Goal: Task Accomplishment & Management: Manage account settings

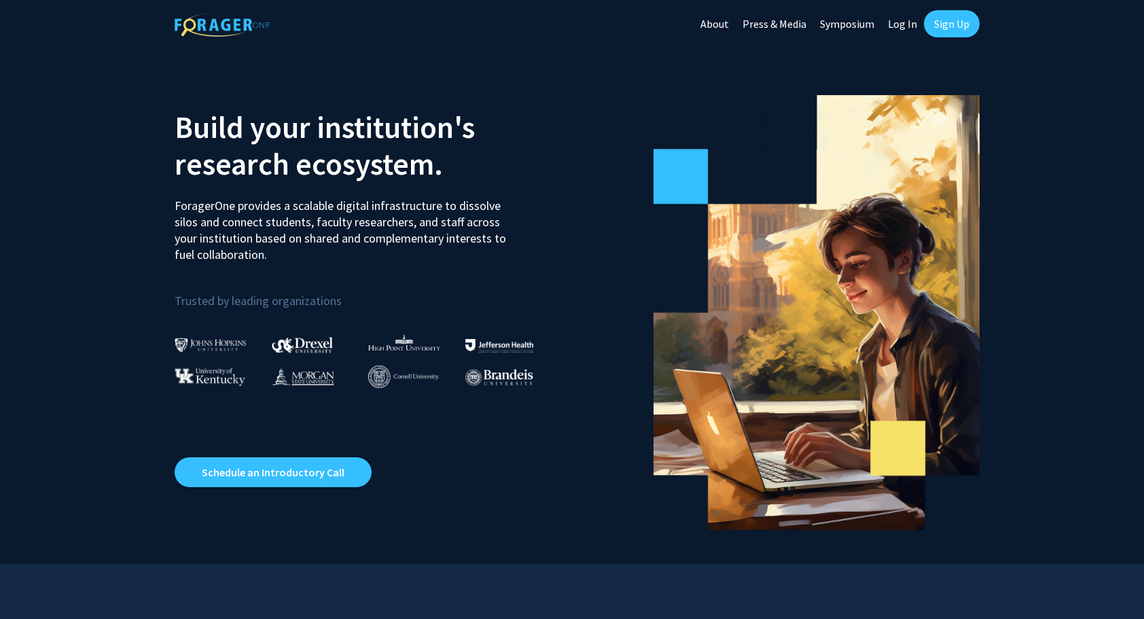
click at [898, 22] on link "Log In" at bounding box center [902, 24] width 43 height 48
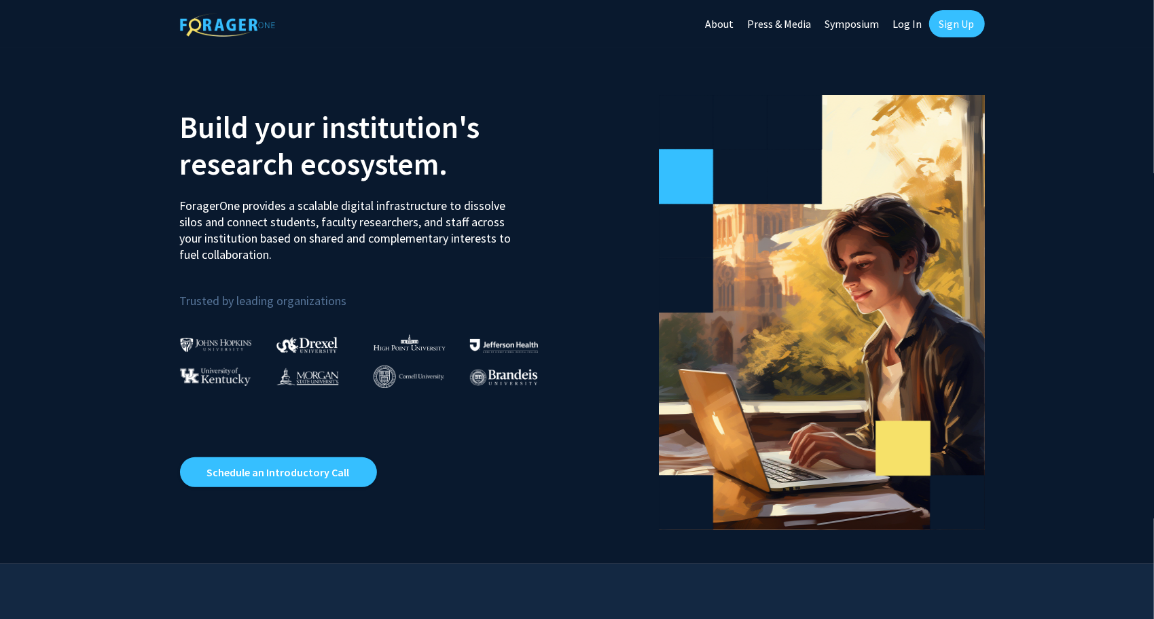
select select
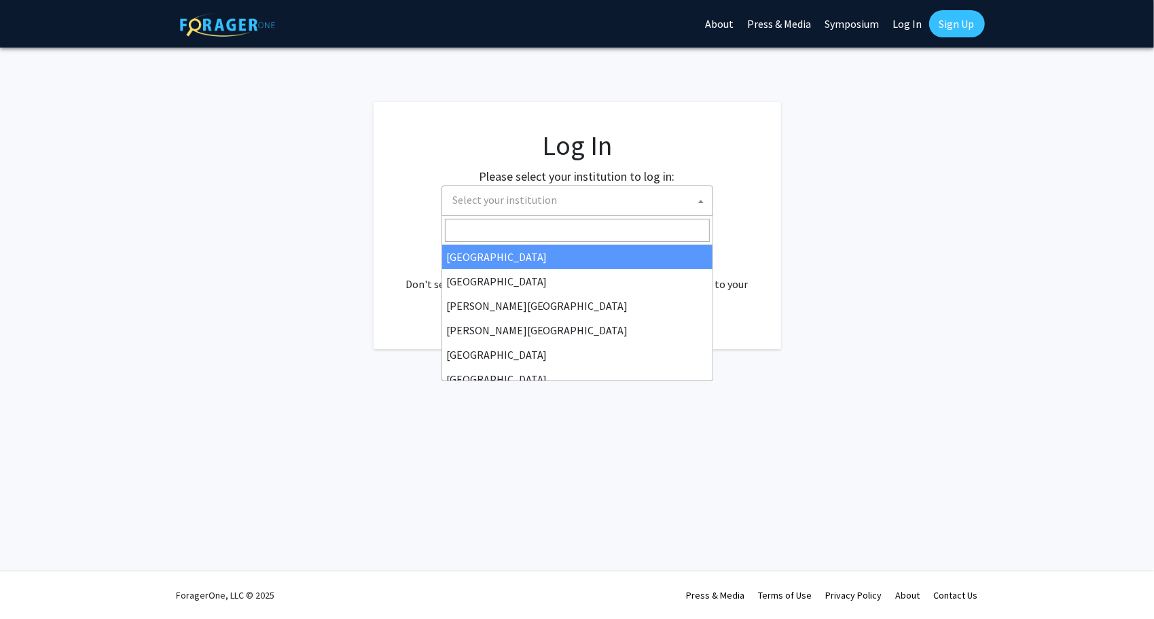
click at [575, 201] on span "Select your institution" at bounding box center [580, 200] width 265 height 28
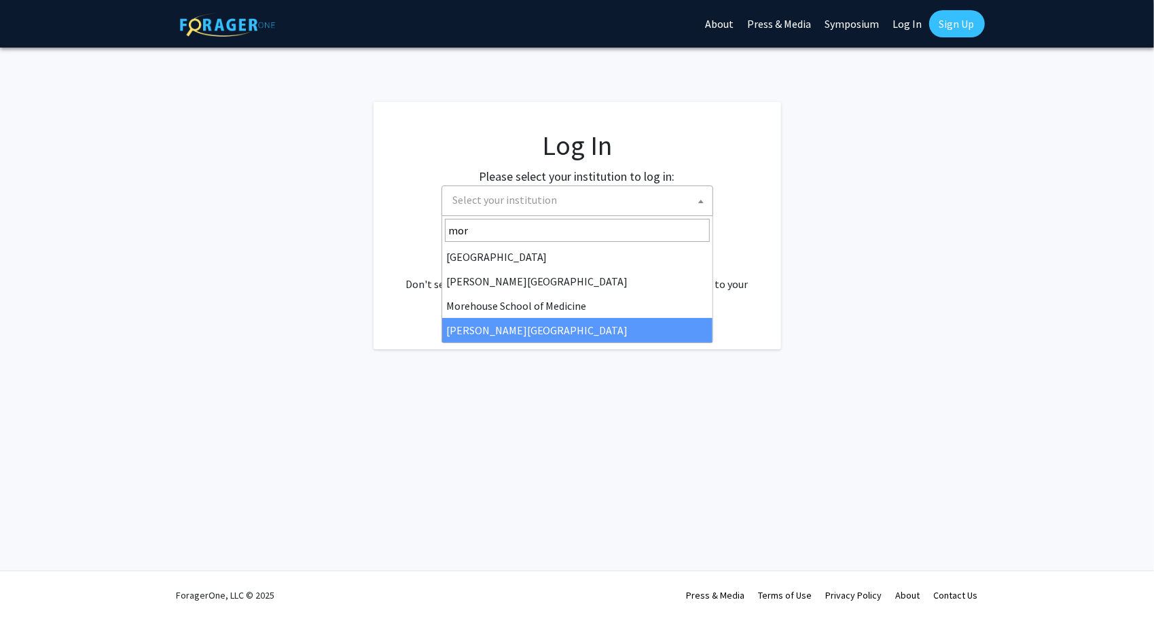
type input "mor"
select select "20"
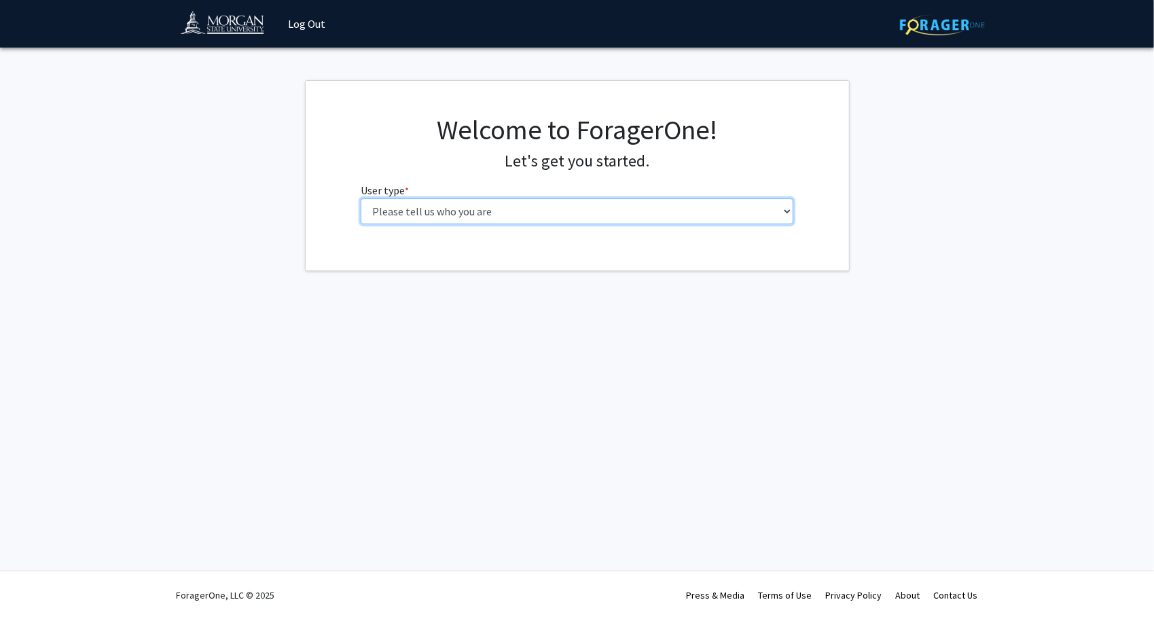
click at [450, 212] on select "Please tell us who you are Undergraduate Student Master's Student Doctoral Cand…" at bounding box center [577, 211] width 433 height 26
select select "1: undergrad"
click at [361, 198] on select "Please tell us who you are Undergraduate Student Master's Student Doctoral Cand…" at bounding box center [577, 211] width 433 height 26
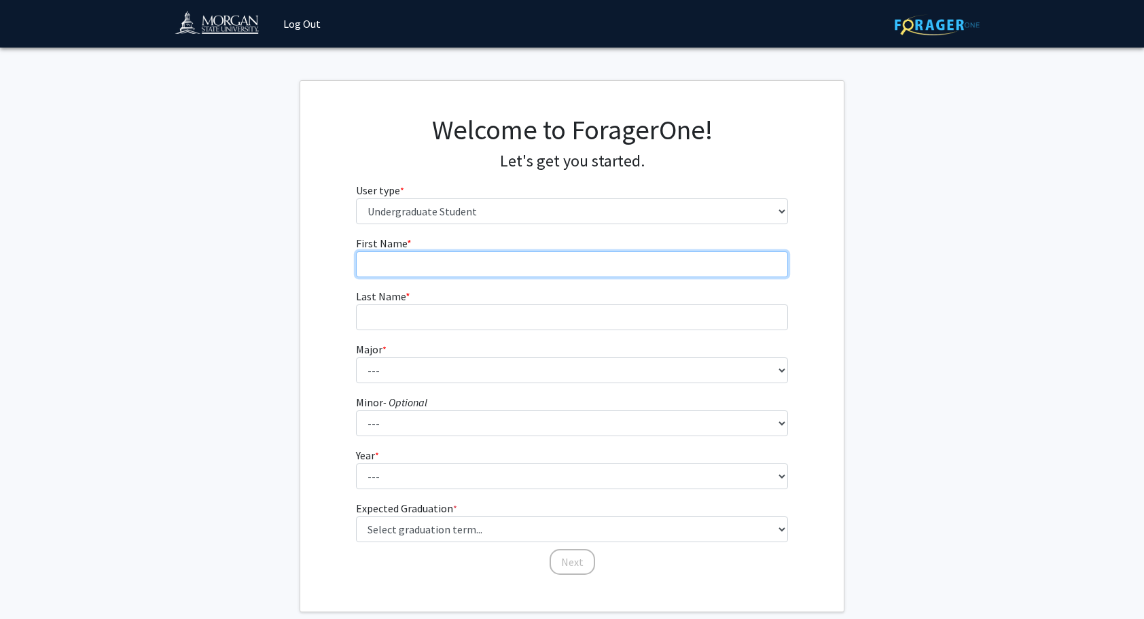
click at [471, 251] on input "First Name * required" at bounding box center [572, 264] width 433 height 26
type input "israel"
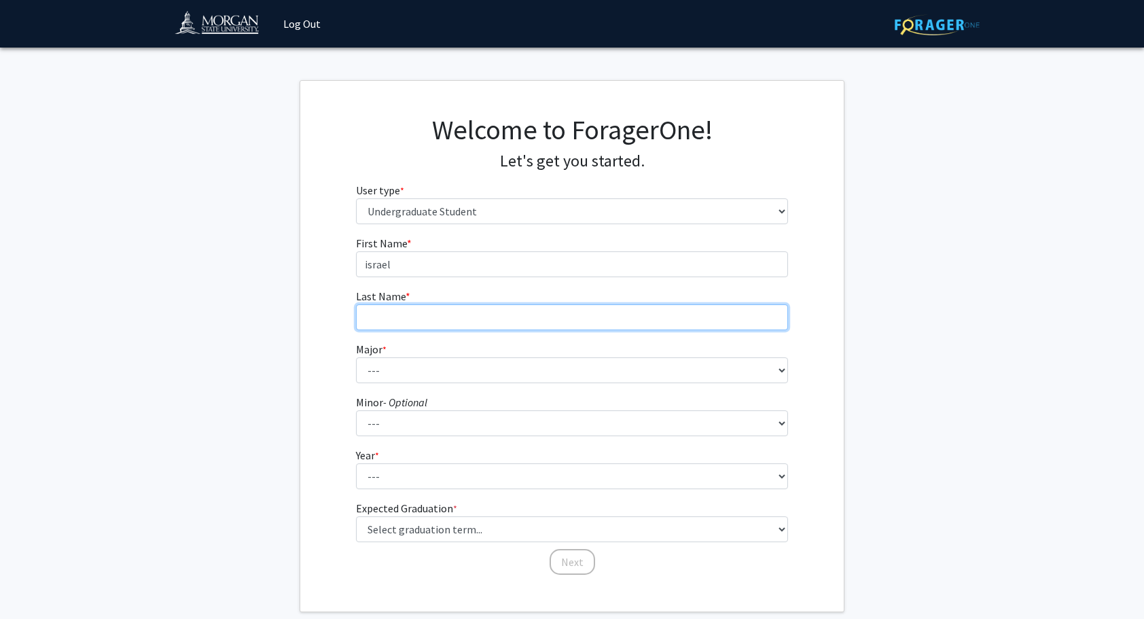
click at [439, 319] on input "Last Name * required" at bounding box center [572, 317] width 433 height 26
type input "adeyemi"
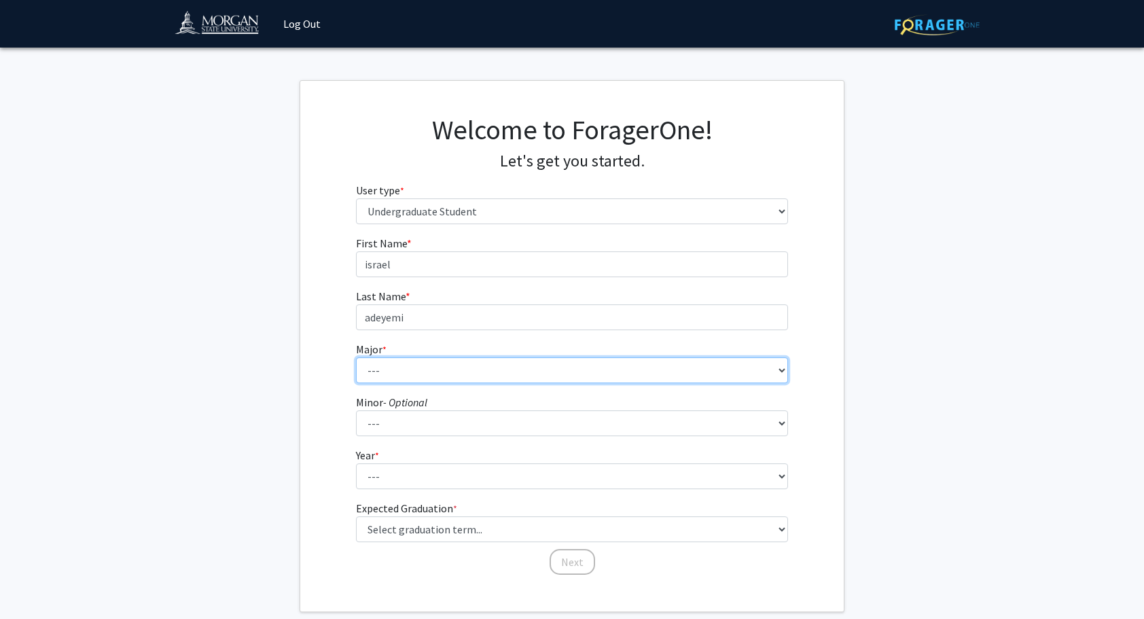
click at [378, 368] on select "--- Accounting Actuarial Science Applied Liberal Studies Architecture and Envir…" at bounding box center [572, 370] width 433 height 26
select select "4: 1594"
click at [356, 357] on select "--- Accounting Actuarial Science Applied Liberal Studies Architecture and Envir…" at bounding box center [572, 370] width 433 height 26
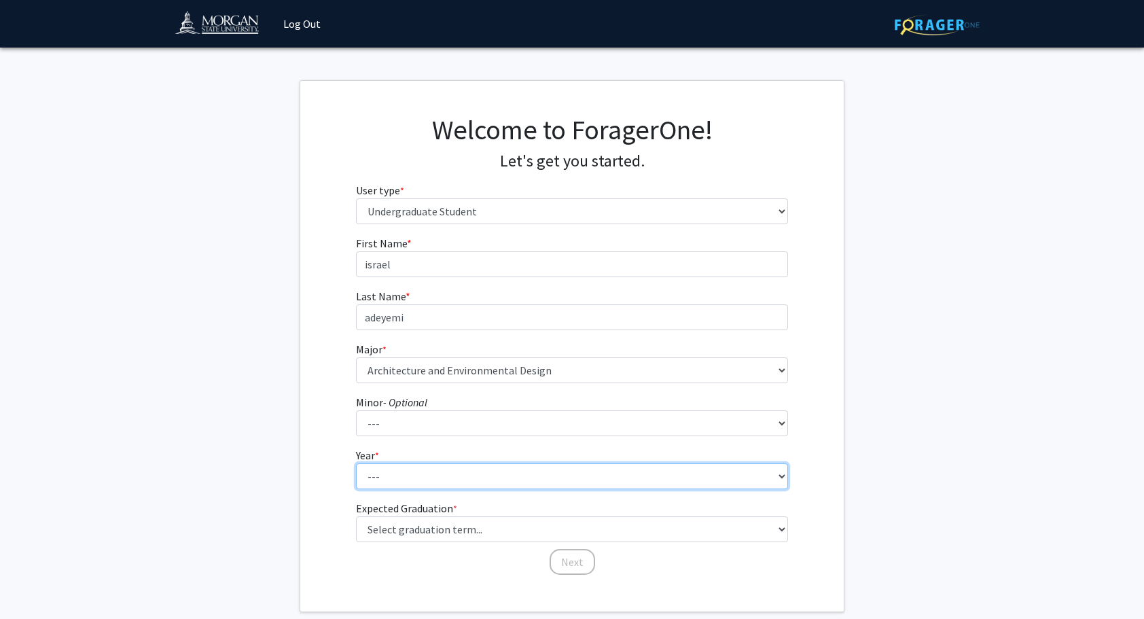
click at [409, 477] on select "--- First-year Sophomore Junior Senior Postbaccalaureate Certificate" at bounding box center [572, 476] width 433 height 26
select select "1: first-year"
click at [356, 463] on select "--- First-year Sophomore Junior Senior Postbaccalaureate Certificate" at bounding box center [572, 476] width 433 height 26
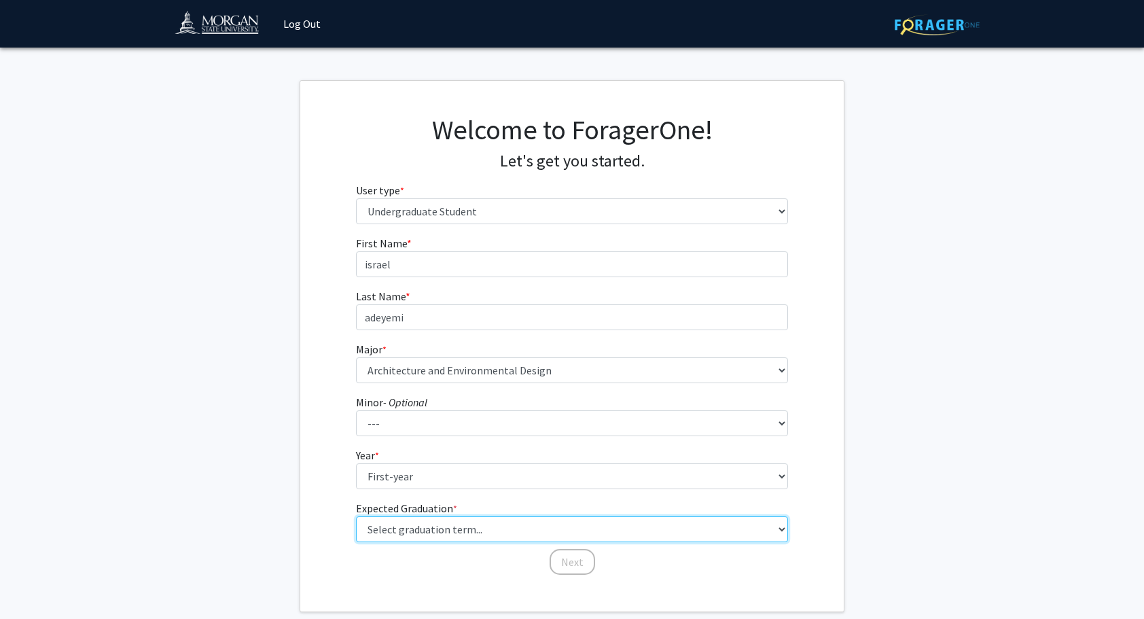
click at [499, 530] on select "Select graduation term... Spring 2025 Summer 2025 Fall 2025 Winter 2025 Spring …" at bounding box center [572, 529] width 433 height 26
select select "17: spring_2029"
click at [356, 516] on select "Select graduation term... Spring 2025 Summer 2025 Fall 2025 Winter 2025 Spring …" at bounding box center [572, 529] width 433 height 26
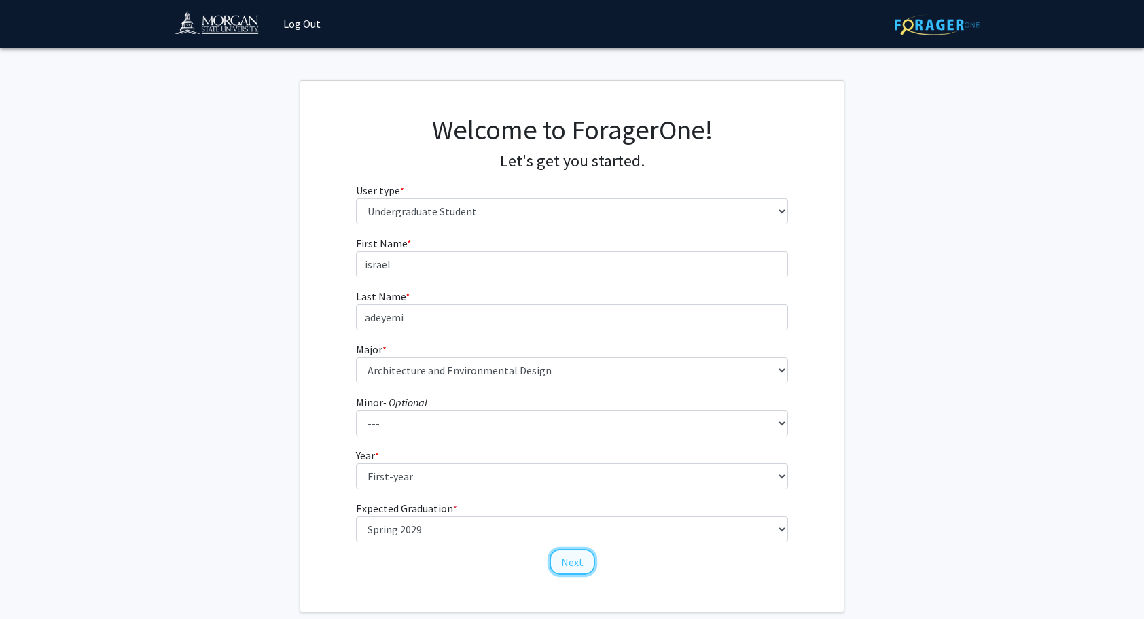
click at [571, 565] on button "Next" at bounding box center [572, 562] width 46 height 26
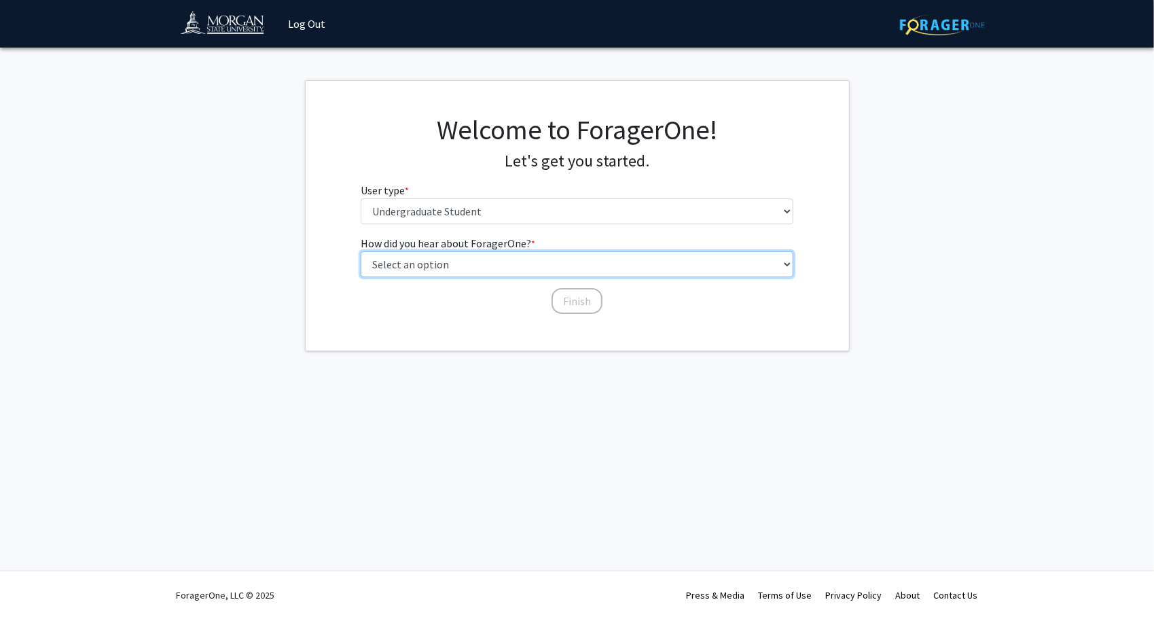
click at [522, 264] on select "Select an option Peer/student recommendation Faculty/staff recommendation Unive…" at bounding box center [577, 264] width 433 height 26
select select "3: university_website"
click at [361, 251] on select "Select an option Peer/student recommendation Faculty/staff recommendation Unive…" at bounding box center [577, 264] width 433 height 26
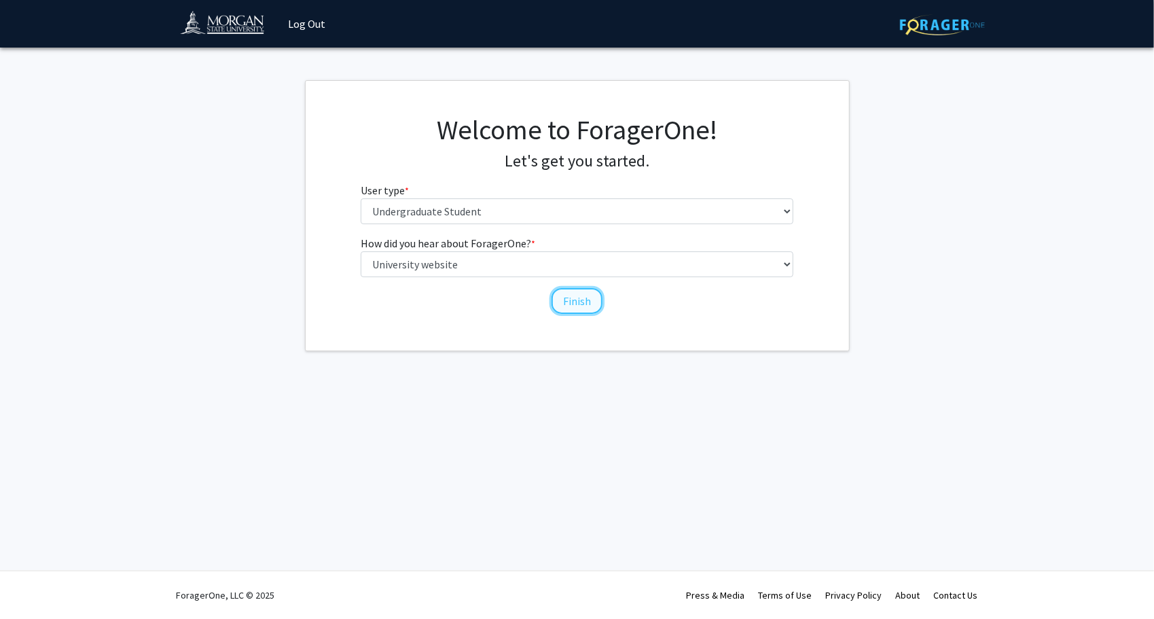
click at [577, 298] on button "Finish" at bounding box center [577, 301] width 51 height 26
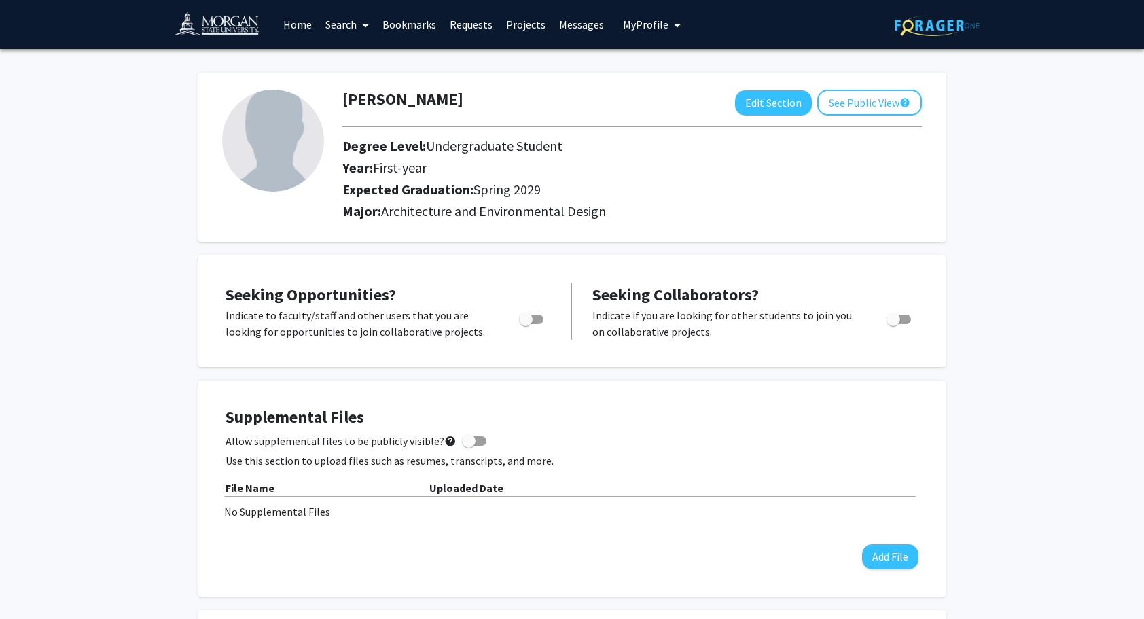
click at [632, 437] on div "Allow supplemental files to be publicly visible? help" at bounding box center [571, 441] width 693 height 16
click at [471, 441] on span at bounding box center [474, 441] width 24 height 10
click at [469, 446] on input "Allow supplemental files to be publicly visible? help" at bounding box center [468, 446] width 1 height 1
click at [475, 439] on span at bounding box center [480, 441] width 14 height 14
click at [469, 446] on input "Allow supplemental files to be publicly visible? help" at bounding box center [468, 446] width 1 height 1
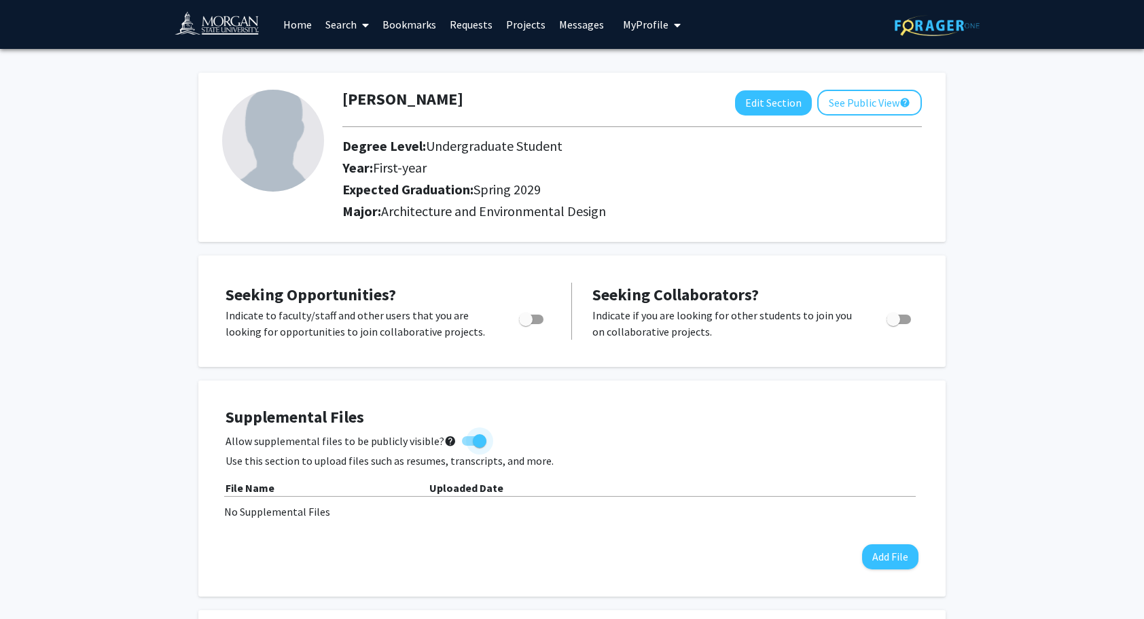
checkbox input "false"
click at [535, 314] on span "Toggle" at bounding box center [531, 319] width 24 height 10
click at [526, 324] on input "Are you actively seeking opportunities?" at bounding box center [525, 324] width 1 height 1
checkbox input "true"
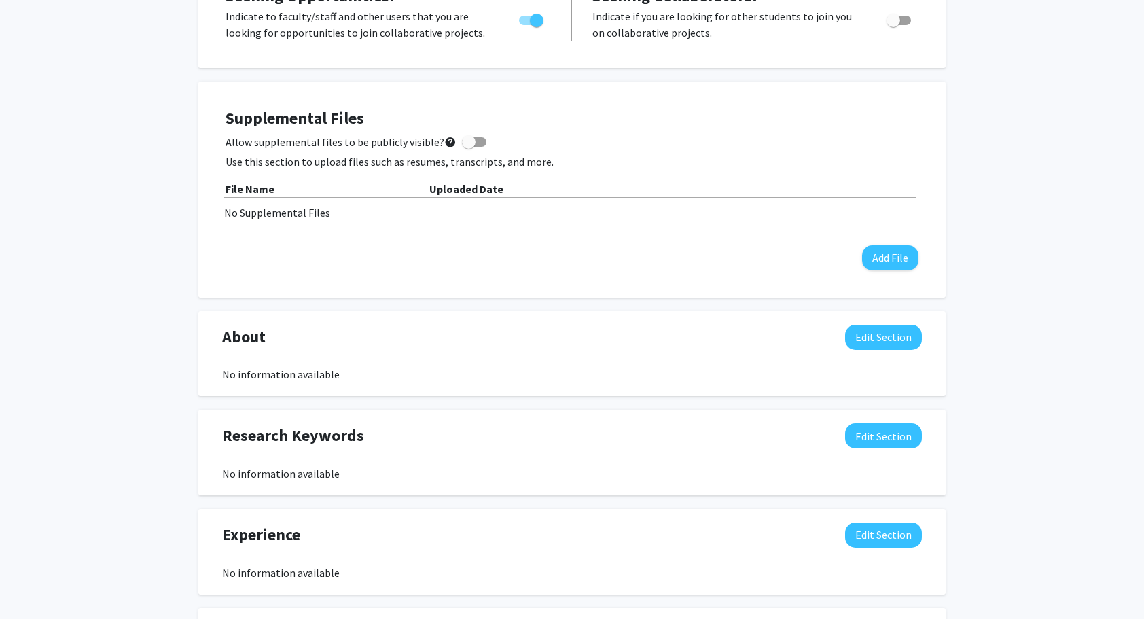
scroll to position [299, 0]
click at [889, 337] on button "Edit Section" at bounding box center [883, 337] width 77 height 25
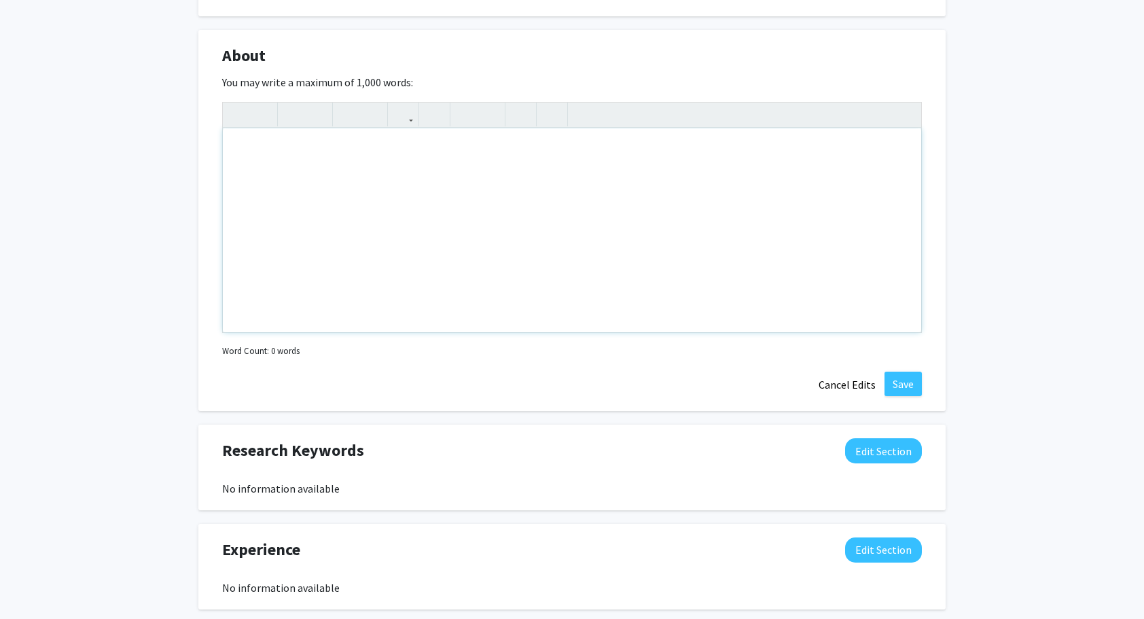
scroll to position [584, 0]
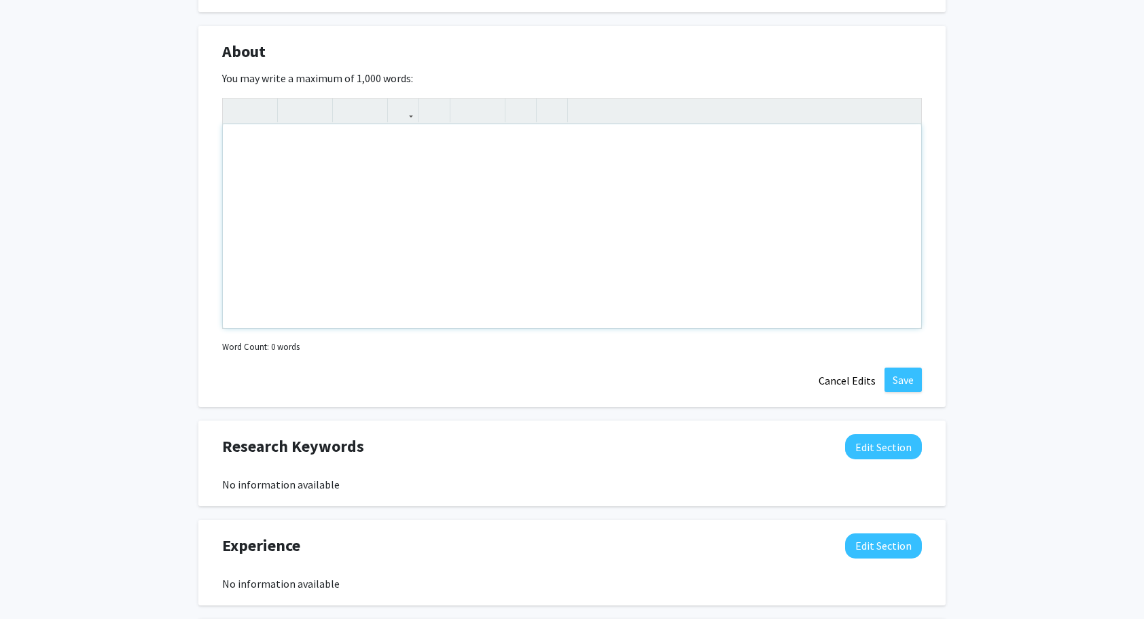
click at [458, 203] on div "Note to users with screen readers: Please deactivate our accessibility plugin f…" at bounding box center [572, 226] width 698 height 204
paste div "To enrich screen reader interactions, please activate Accessibility in Grammarl…"
type textarea "<p>My name is Israel Adeyemi, and I am an international student from Lagos, Nig…"
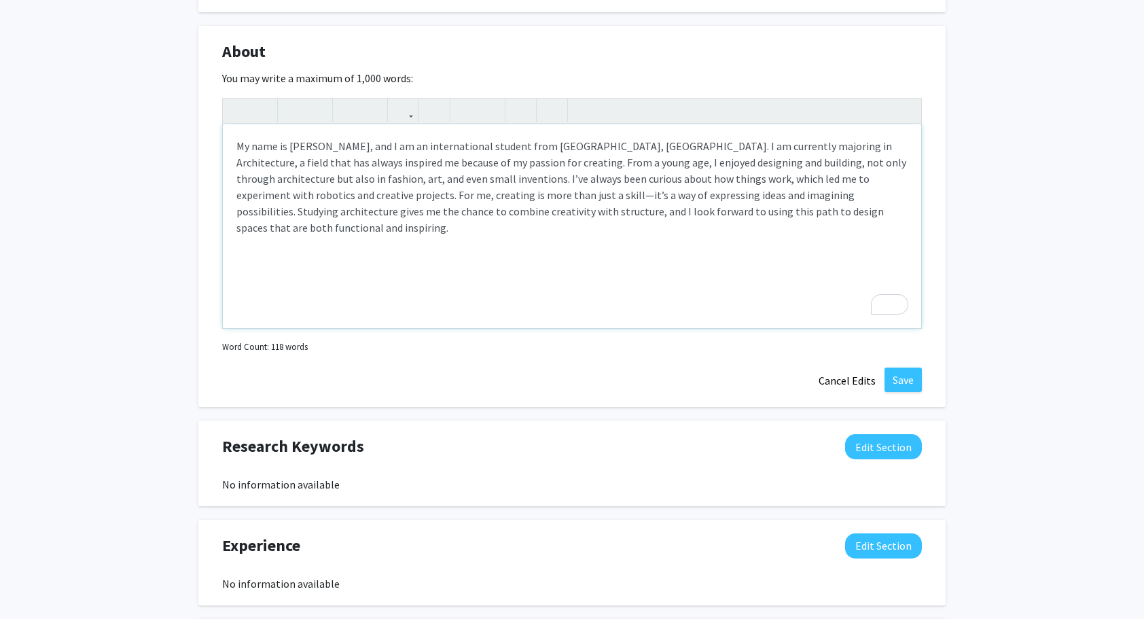
click at [477, 182] on p "My name is Israel Adeyemi, and I am an international student from Lagos, Nigeri…" at bounding box center [571, 187] width 671 height 98
click at [464, 191] on p "My name is Israel Adeyemi, and I am an international student from Lagos, Nigeri…" at bounding box center [571, 187] width 671 height 98
type textarea "<p>My name is Israel Adeyemi, and I am an international student from Lagos, Nig…"
click at [446, 193] on p "My name is Israel Adeyemi, and I am an international student from Lagos, Nigeri…" at bounding box center [571, 187] width 671 height 98
click at [895, 377] on button "Save" at bounding box center [902, 379] width 37 height 24
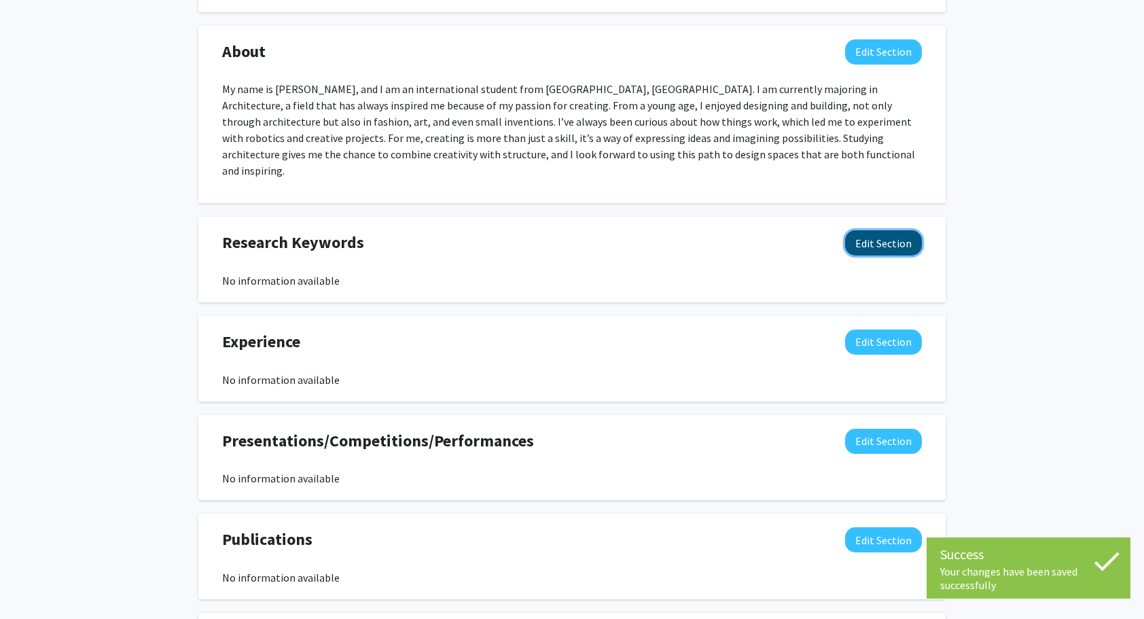
click at [861, 236] on button "Edit Section" at bounding box center [883, 242] width 77 height 25
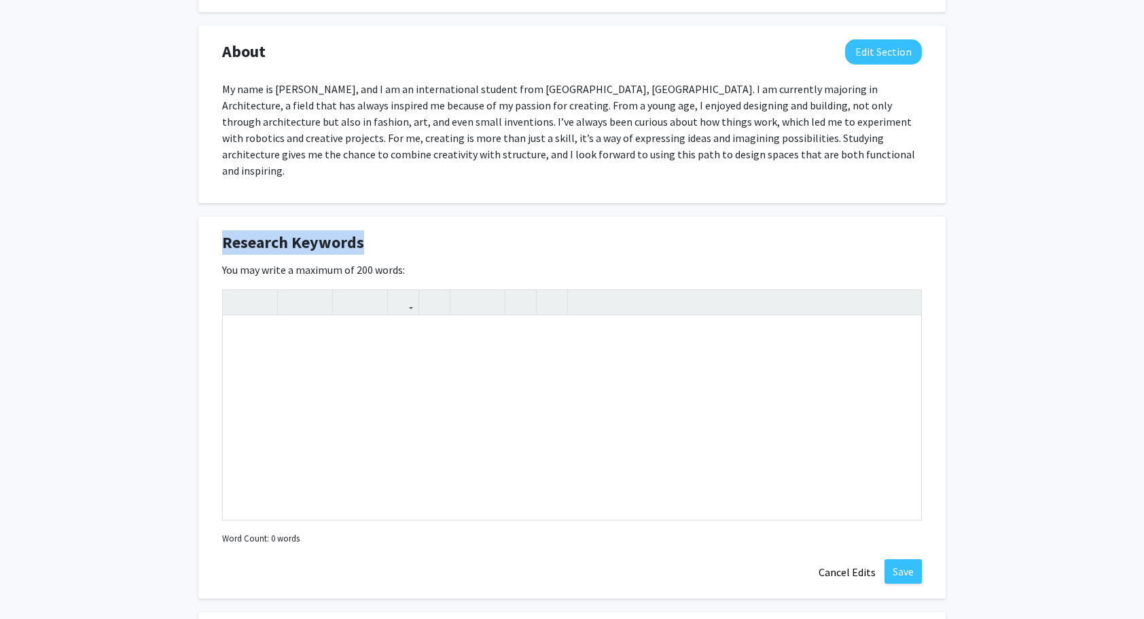
drag, startPoint x: 391, startPoint y: 226, endPoint x: 361, endPoint y: 223, distance: 29.3
click at [361, 230] on div "Research Keywords Edit Section" at bounding box center [572, 245] width 720 height 31
copy span "Research Keywords"
click at [277, 365] on div "Note to users with screen readers: Please deactivate our accessibility plugin f…" at bounding box center [572, 418] width 698 height 204
paste div "To enrich screen reader interactions, please activate Accessibility in Grammarl…"
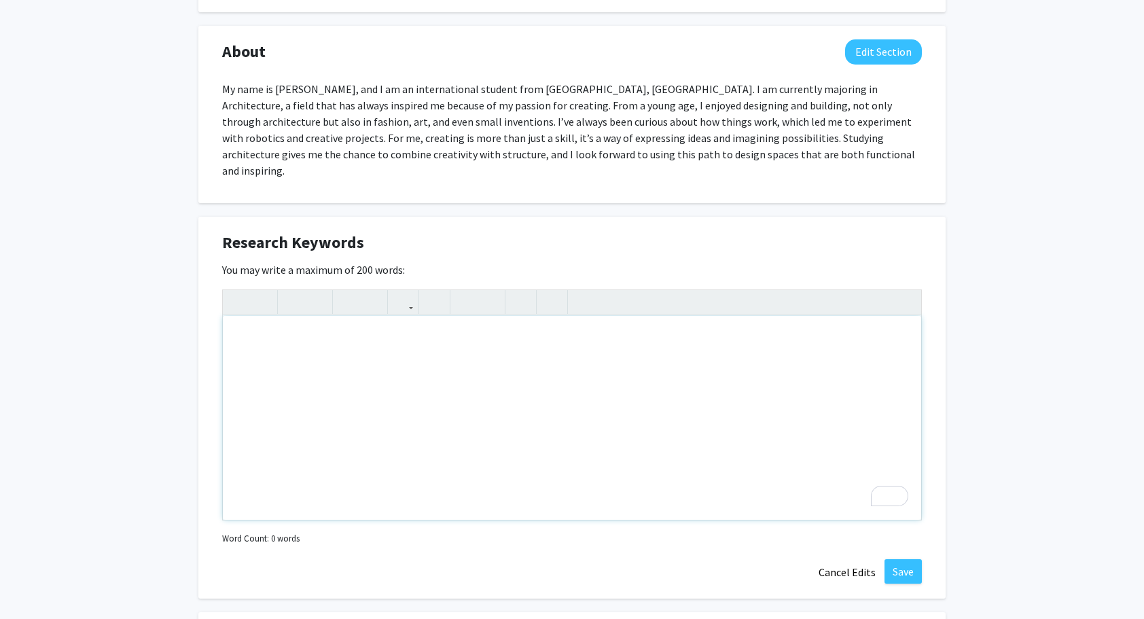
type textarea "<p>Education</p><br><p>Technology</p><br><p>Health</p><br><p>Environment</p><br…"
click at [240, 345] on div "Education Technology Health Environment Sustainability Culture Society Economy …" at bounding box center [572, 418] width 698 height 204
click at [236, 371] on div "Education Technology Health Environment Sustainability Culture Society Economy …" at bounding box center [572, 418] width 698 height 204
click at [236, 384] on p "Health" at bounding box center [571, 392] width 671 height 16
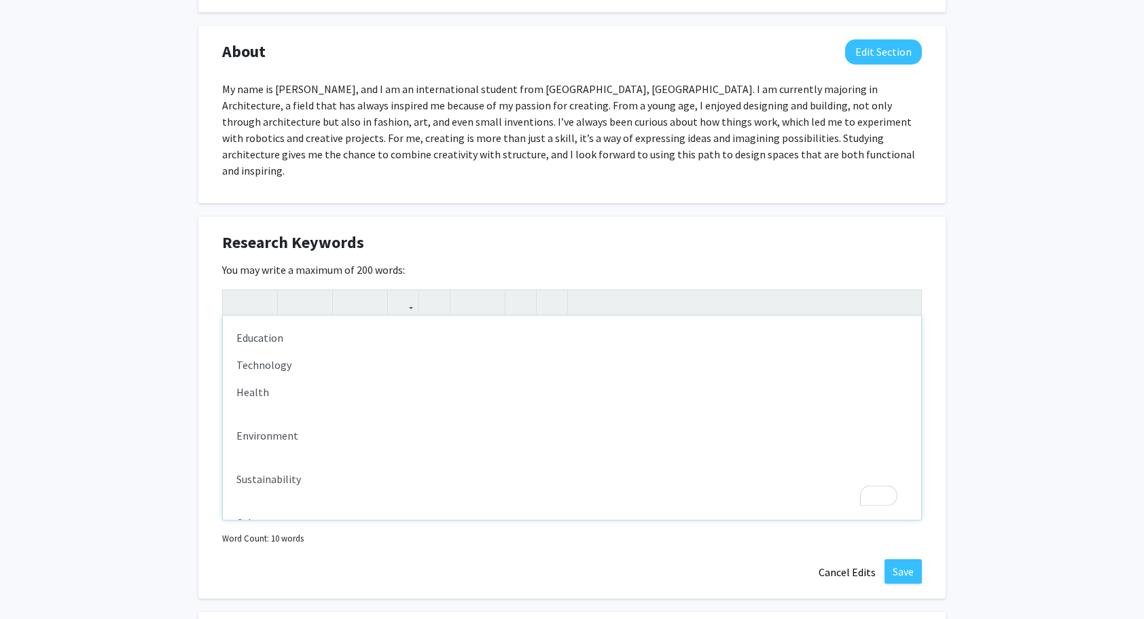
click at [236, 398] on div "Education Technology Health Environment Sustainability Culture Society Economy …" at bounding box center [572, 418] width 698 height 204
click at [236, 423] on div "Education Technology Health Environment Sustainability Culture Society Economy …" at bounding box center [572, 418] width 698 height 204
click at [235, 456] on div "Education Technology Health Environment Sustainability Culture Society Economy …" at bounding box center [572, 418] width 698 height 204
click at [242, 484] on div "Education Technology Health Environment Sustainability Culture Society Economy …" at bounding box center [572, 418] width 698 height 204
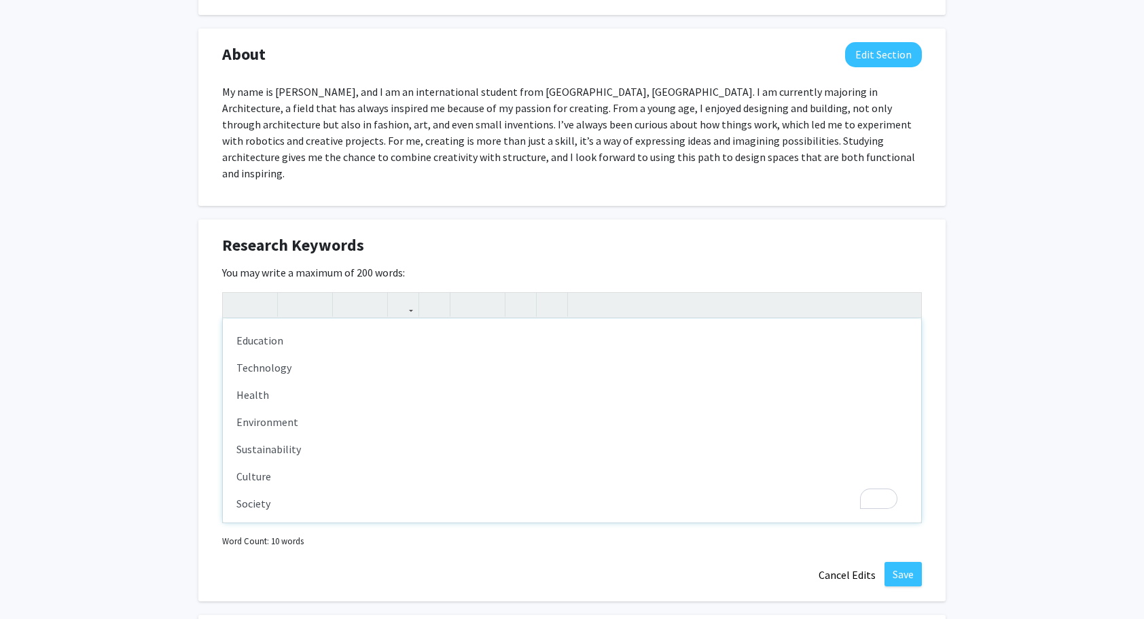
type textarea "<p>Education</p><p>Technology</p><p>Health</p><p>Environment</p><p>Sustainabili…"
click at [891, 562] on button "Save" at bounding box center [902, 574] width 37 height 24
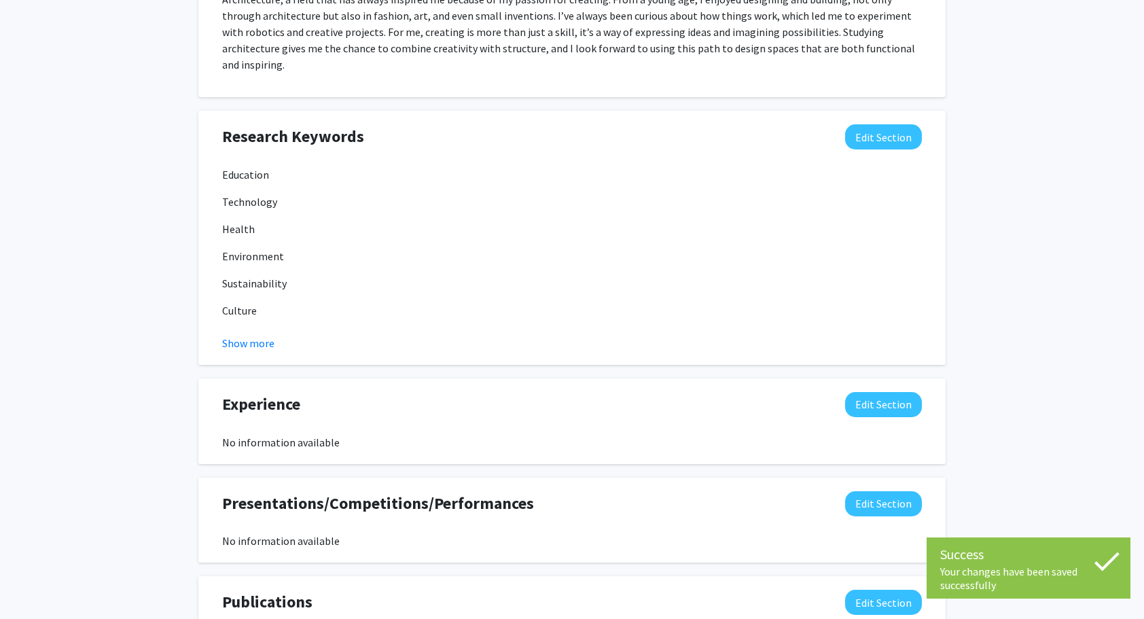
scroll to position [706, 0]
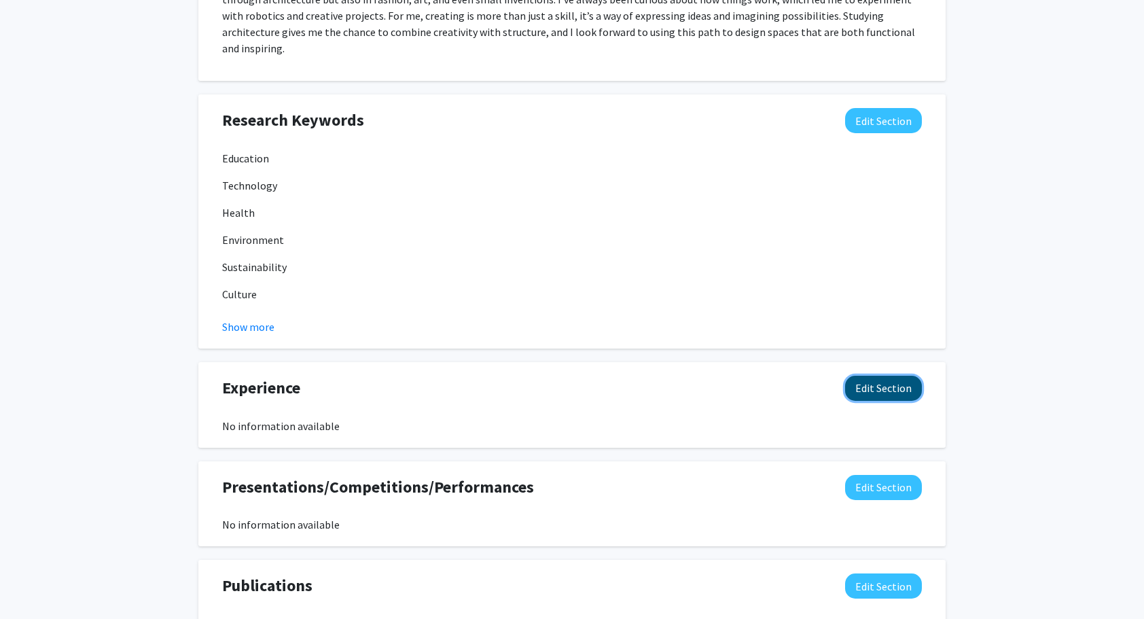
click at [865, 381] on button "Edit Section" at bounding box center [883, 388] width 77 height 25
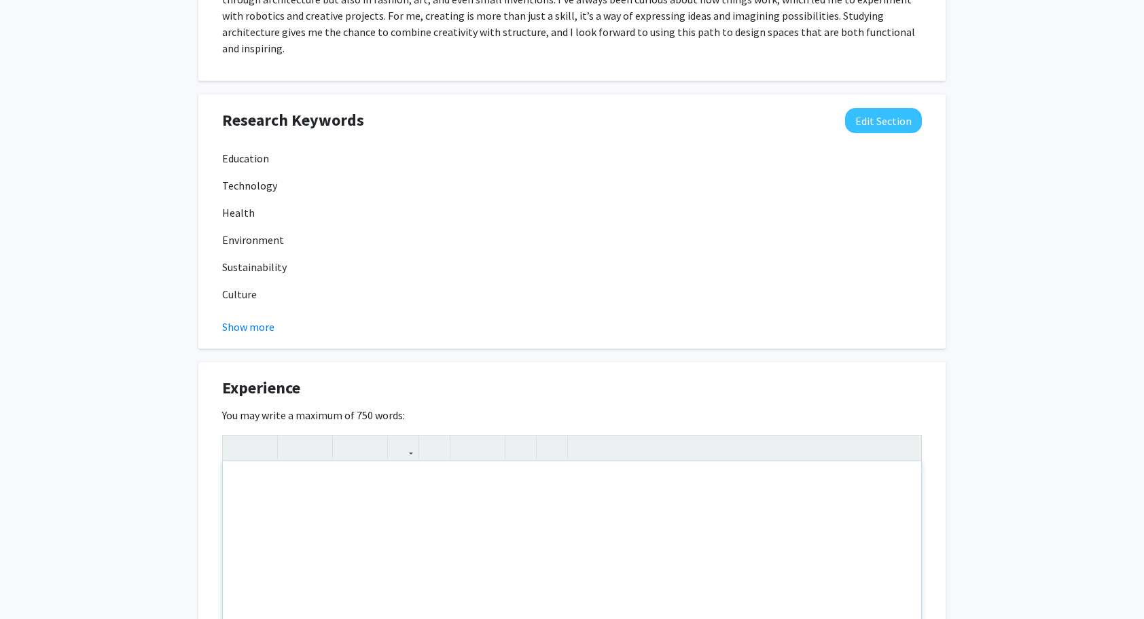
click at [417, 471] on div "Note to users with screen readers: Please deactivate our accessibility plugin f…" at bounding box center [572, 563] width 698 height 204
paste div "To enrich screen reader interactions, please activate Accessibility in Grammarl…"
type textarea "<p>I have gained experience through both community service and hands-on work. F…"
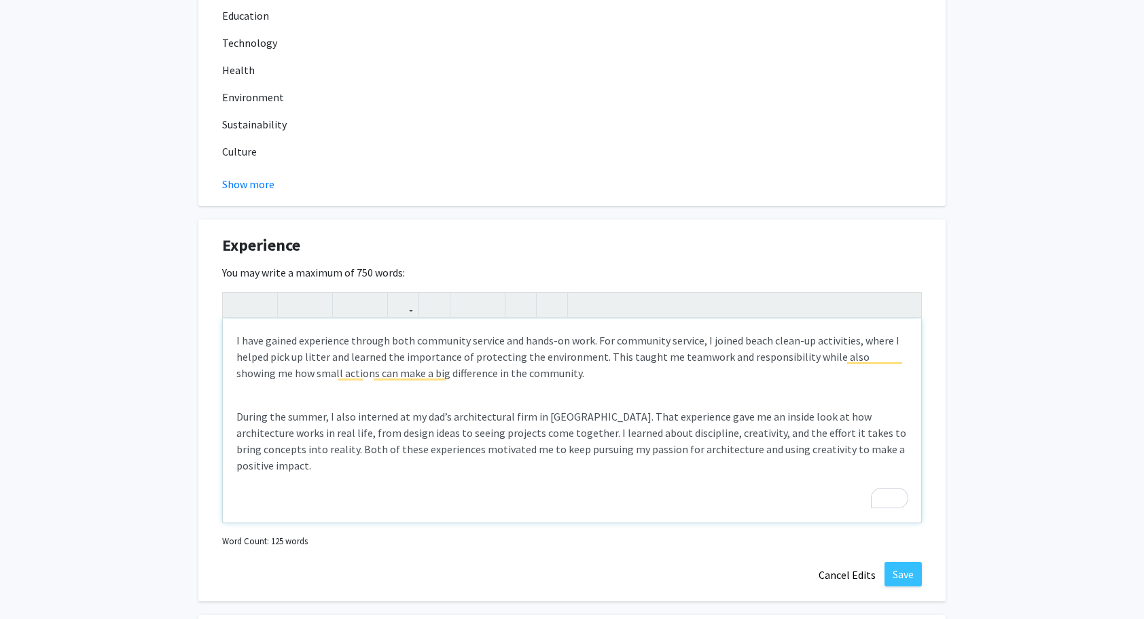
scroll to position [854, 0]
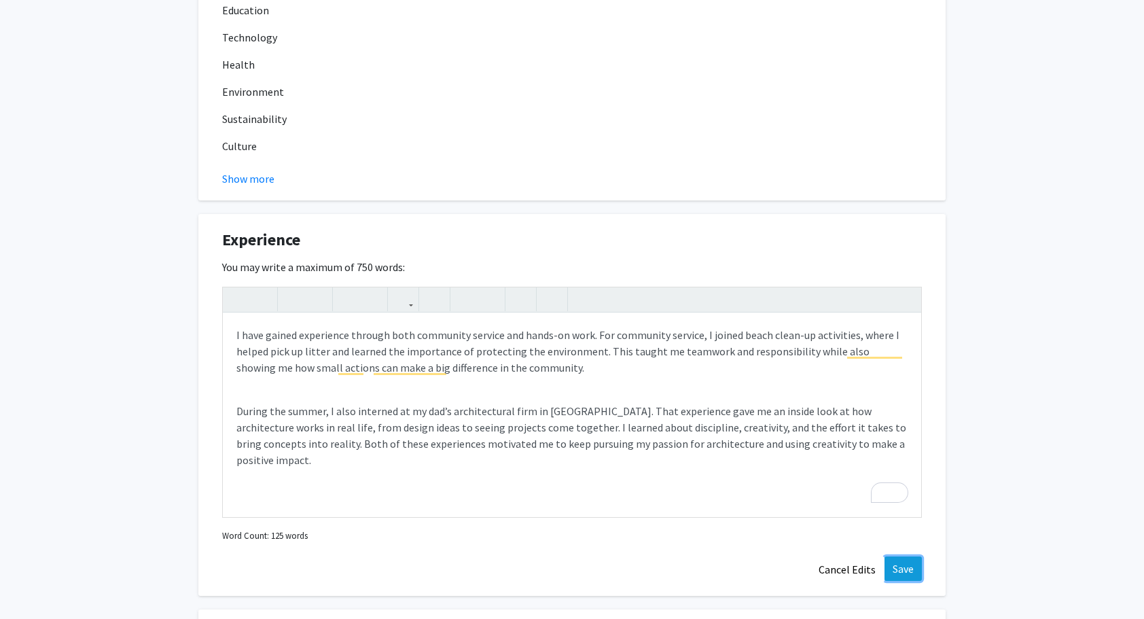
click at [901, 556] on button "Save" at bounding box center [902, 568] width 37 height 24
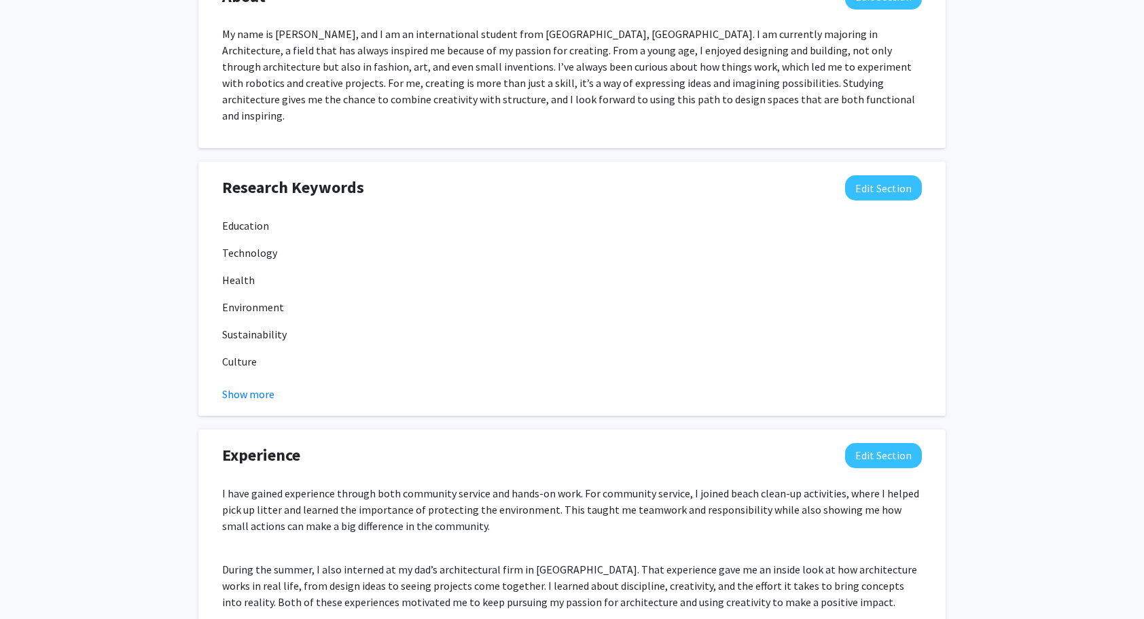
scroll to position [1019, 0]
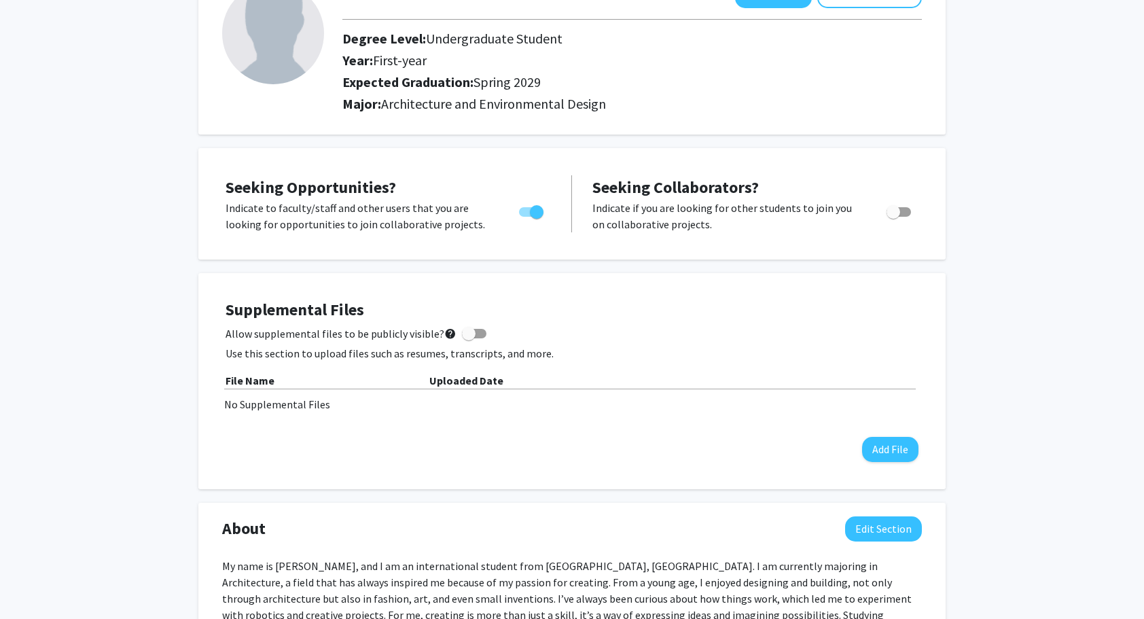
scroll to position [0, 0]
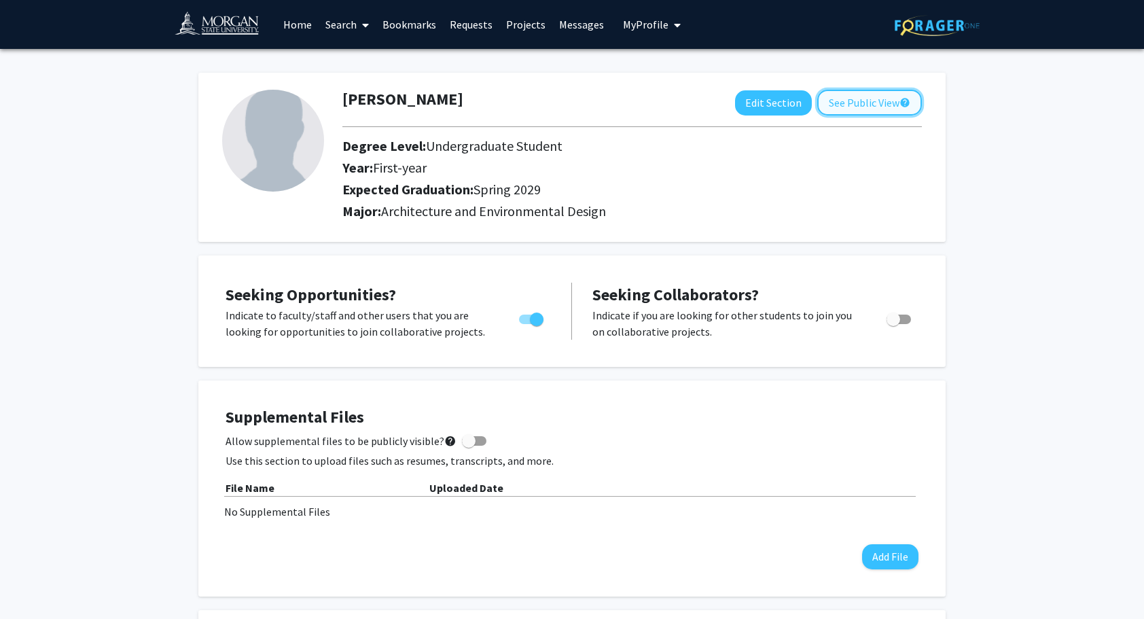
click at [852, 105] on button "See Public View help" at bounding box center [869, 103] width 105 height 26
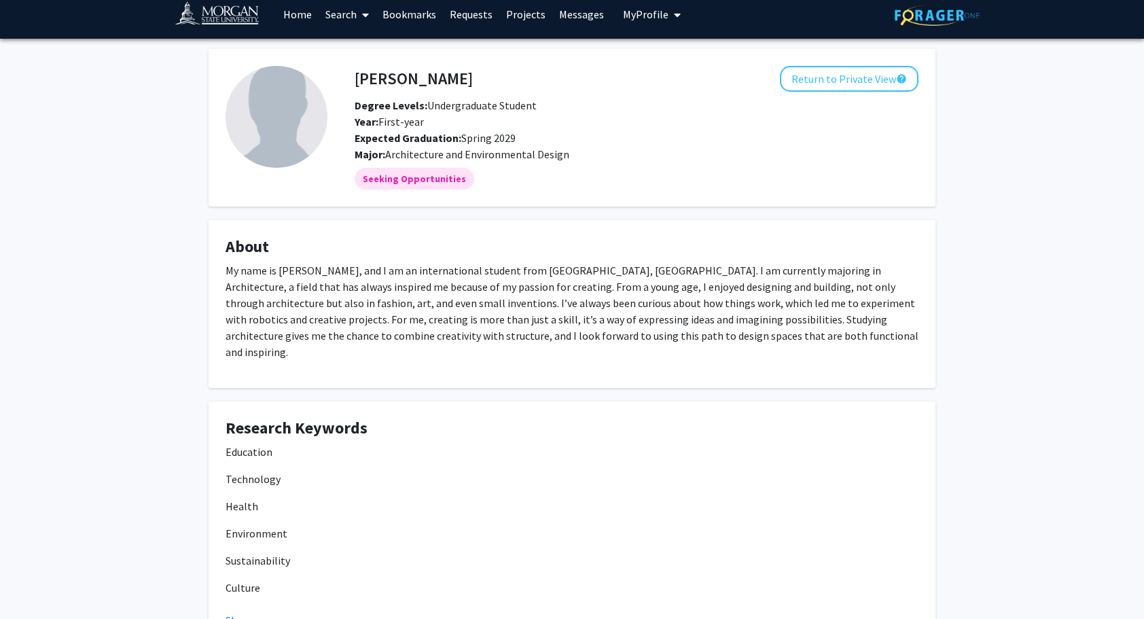
scroll to position [12, 0]
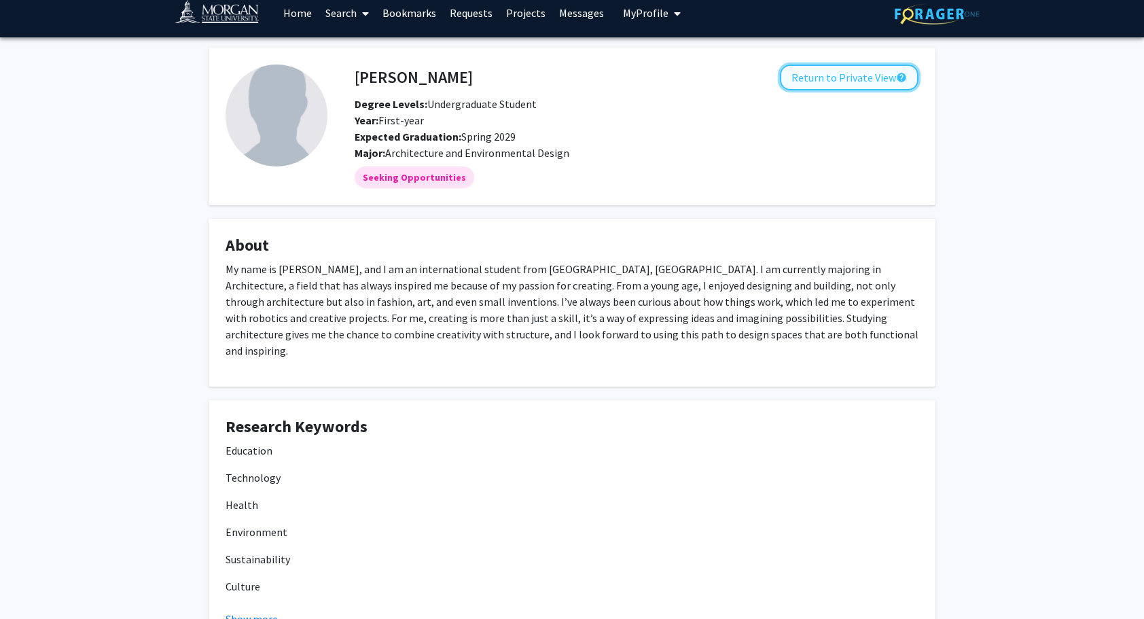
click at [806, 77] on button "Return to Private View help" at bounding box center [849, 78] width 139 height 26
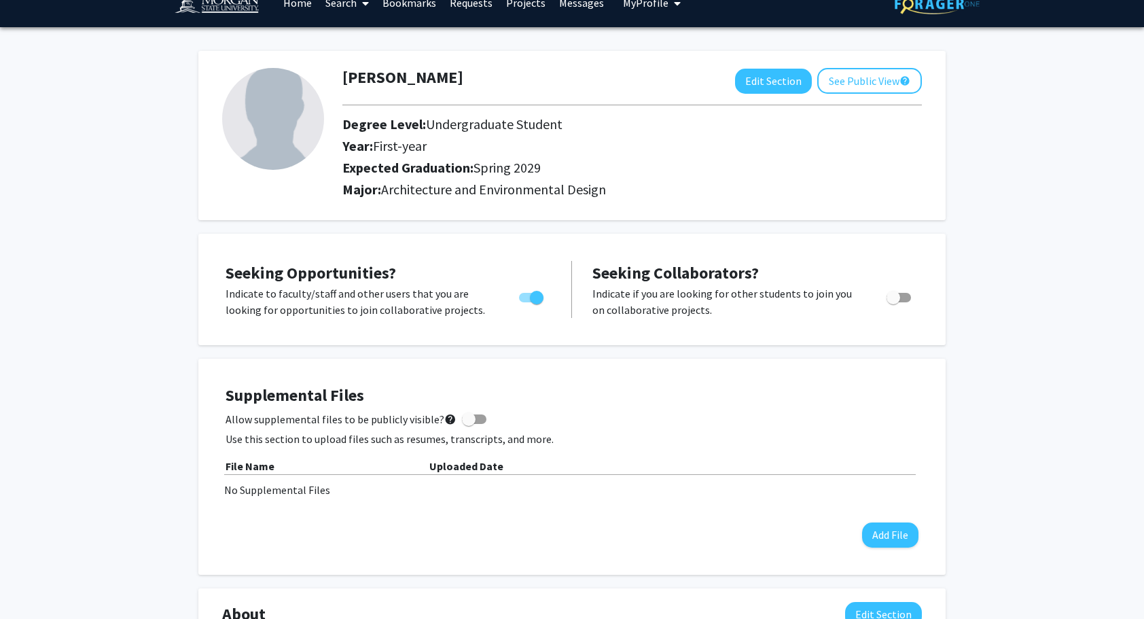
scroll to position [4, 0]
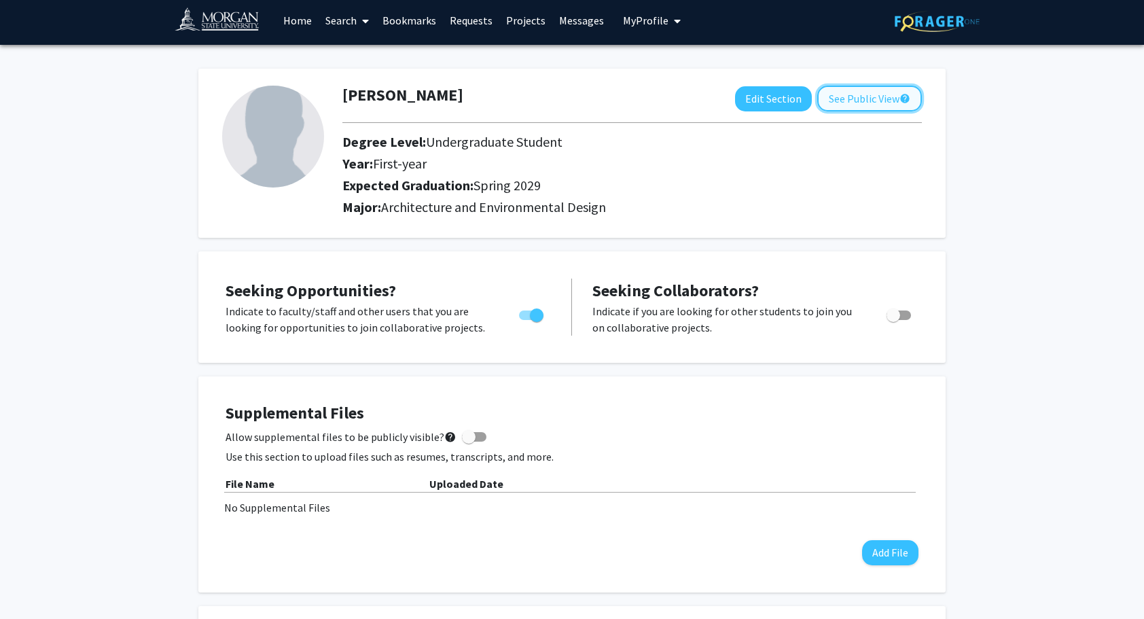
click at [844, 94] on button "See Public View help" at bounding box center [869, 99] width 105 height 26
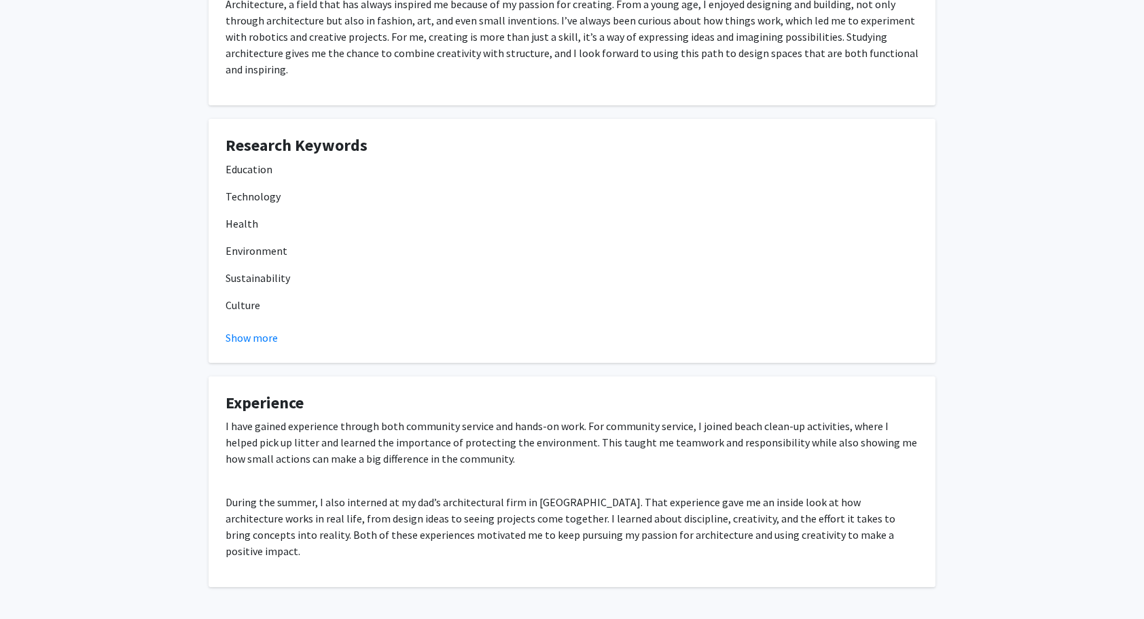
scroll to position [313, 0]
